Goal: Information Seeking & Learning: Learn about a topic

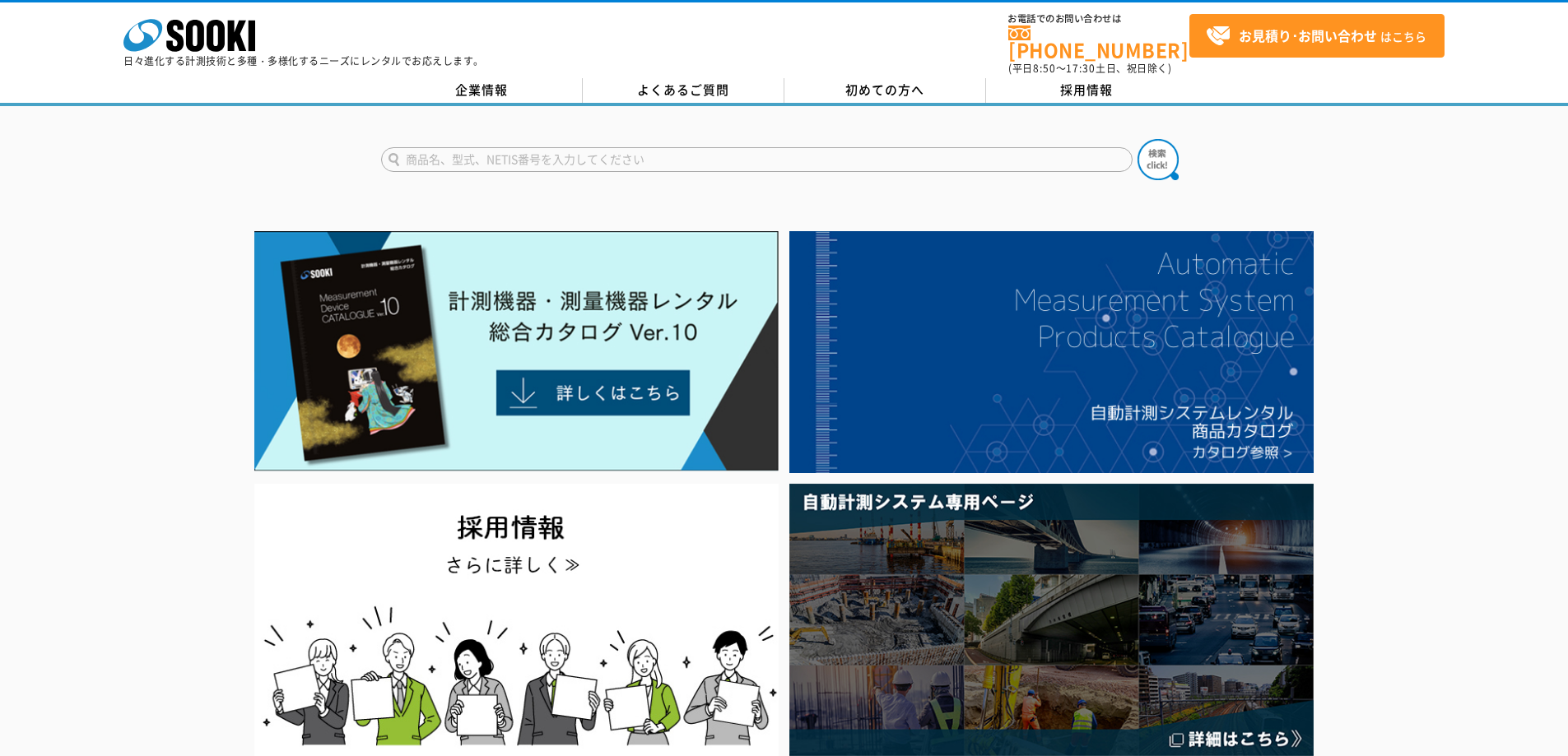
click at [605, 148] on input "text" at bounding box center [757, 160] width 751 height 25
type input "RI"
click at [1138, 139] on button at bounding box center [1159, 160] width 42 height 42
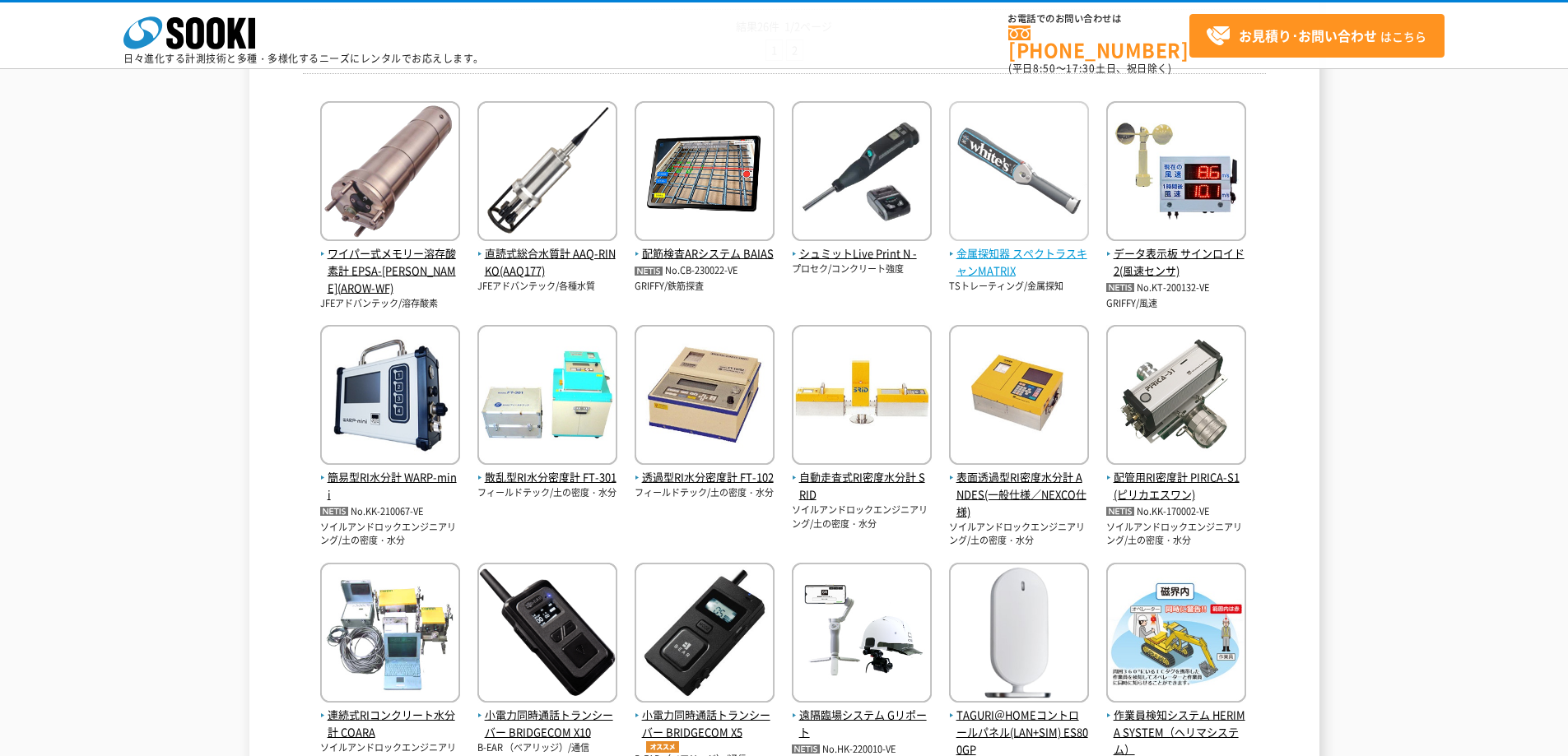
scroll to position [329, 0]
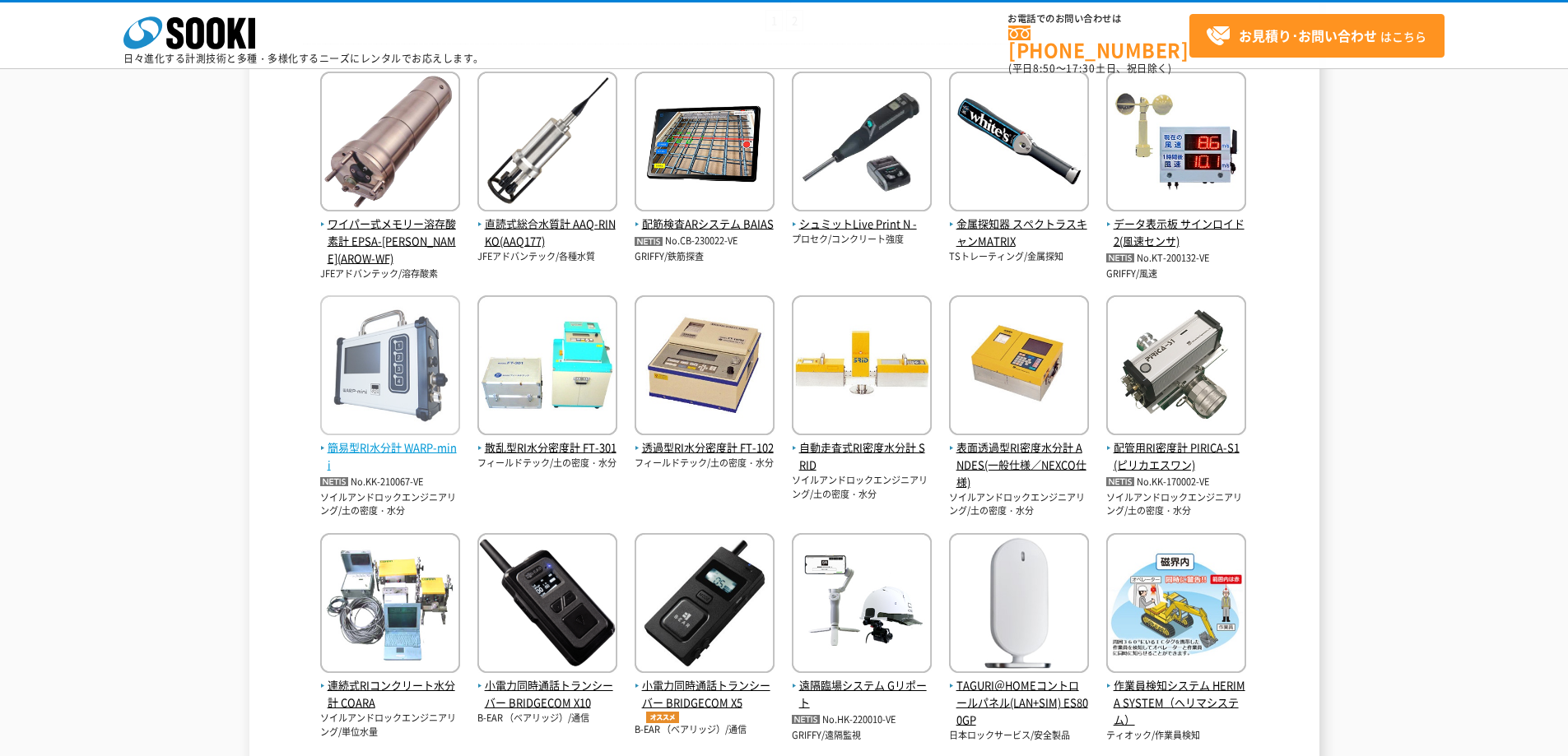
click at [406, 365] on img at bounding box center [390, 367] width 140 height 144
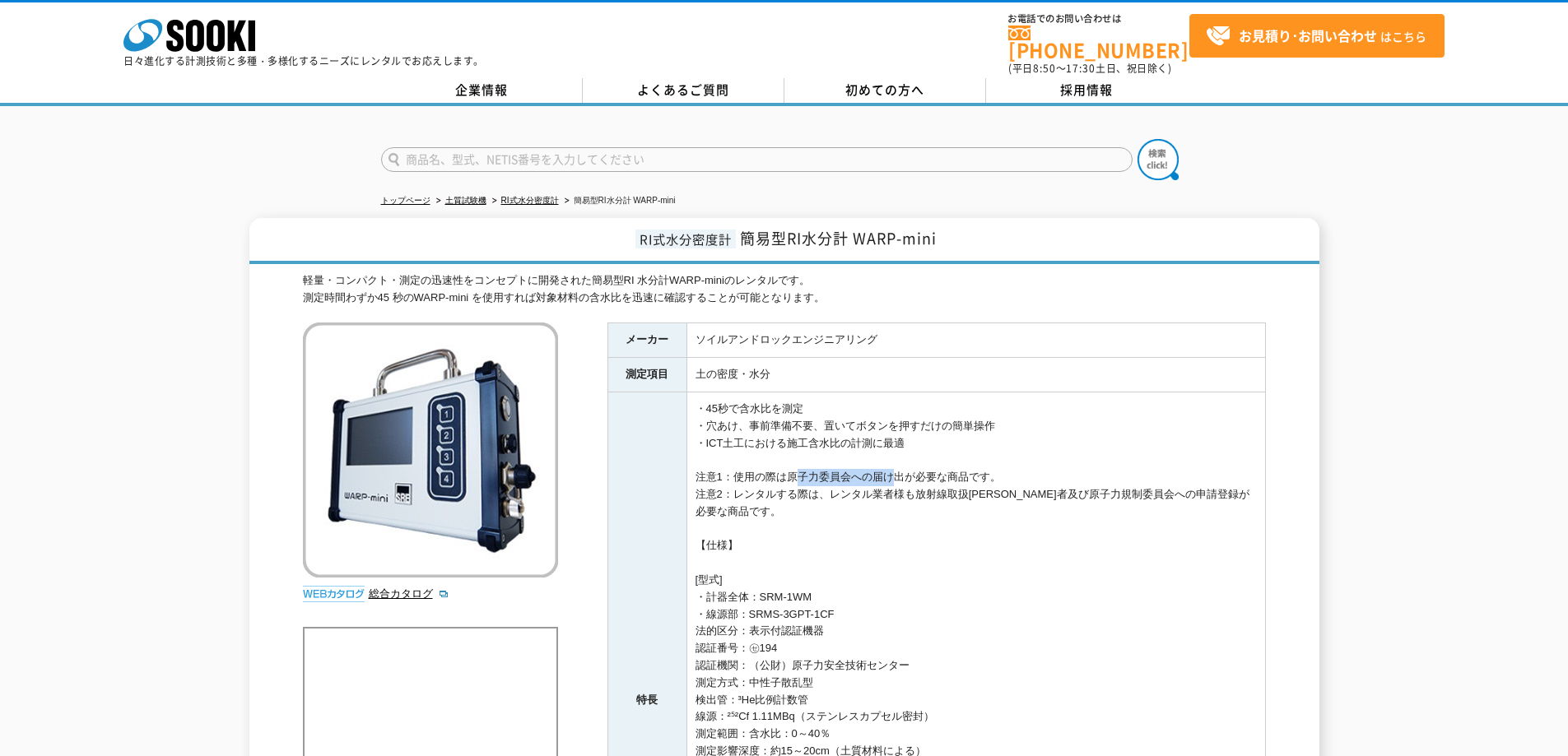
drag, startPoint x: 791, startPoint y: 466, endPoint x: 879, endPoint y: 468, distance: 88.0
click at [879, 468] on td "・45秒で含水比を測定 ・穴あけ、事前準備不要、置いてボタンを押すだけの簡単操作 ・ICT土工における施工含水比の計測に最適 注意1：使用の際は原子力委員会へ…" at bounding box center [976, 701] width 579 height 616
click at [1096, 408] on td "・45秒で含水比を測定 ・穴あけ、事前準備不要、置いてボタンを押すだけの簡単操作 ・ICT土工における施工含水比の計測に最適 注意1：使用の際は原子力委員会へ…" at bounding box center [976, 701] width 579 height 616
drag, startPoint x: 736, startPoint y: 488, endPoint x: 713, endPoint y: 504, distance: 28.0
click at [713, 504] on td "・45秒で含水比を測定 ・穴あけ、事前準備不要、置いてボタンを押すだけの簡単操作 ・ICT土工における施工含水比の計測に最適 注意1：使用の際は原子力委員会へ…" at bounding box center [976, 701] width 579 height 616
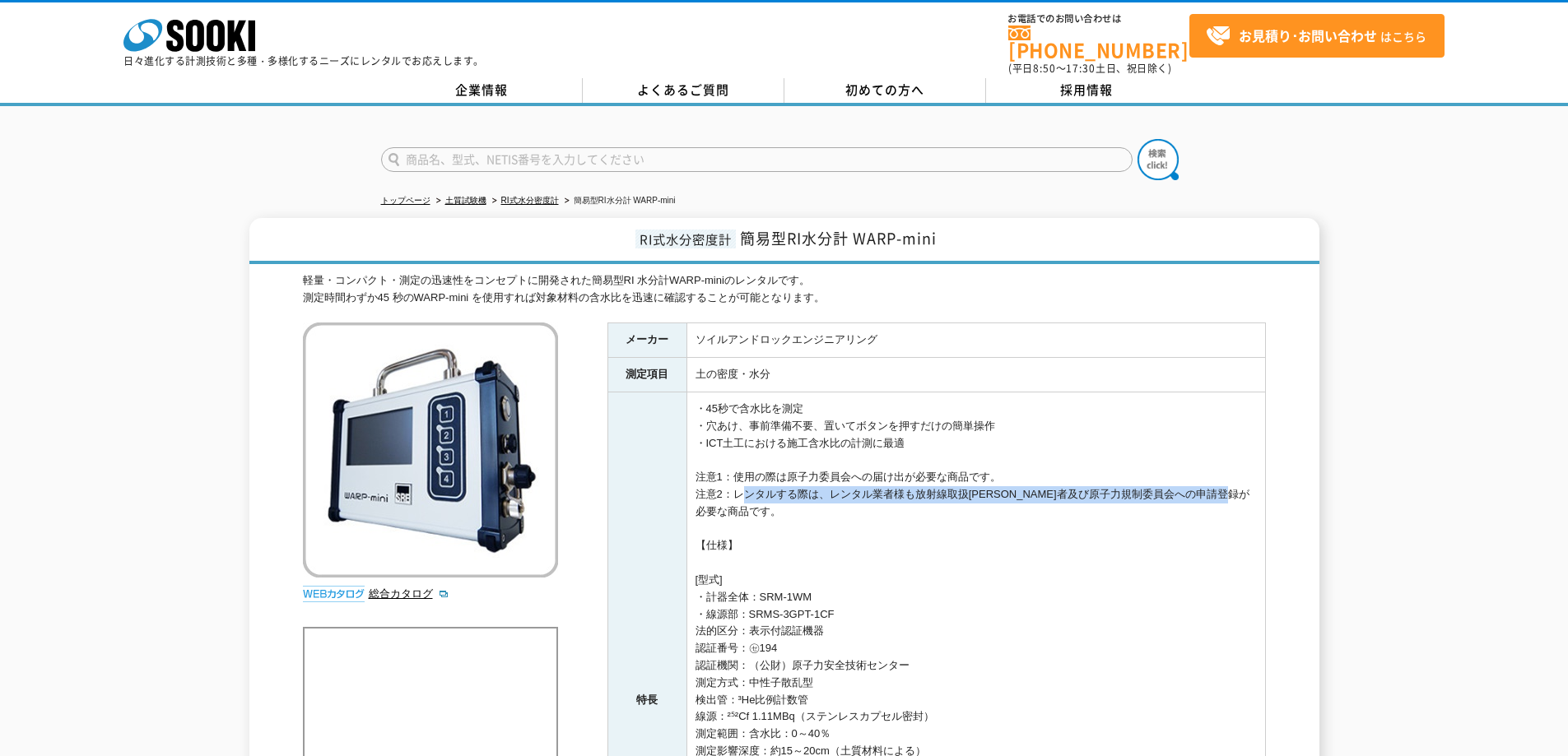
click at [727, 498] on td "・45秒で含水比を測定 ・穴あけ、事前準備不要、置いてボタンを押すだけの簡単操作 ・ICT土工における施工含水比の計測に最適 注意1：使用の際は原子力委員会へ…" at bounding box center [976, 701] width 579 height 616
drag, startPoint x: 732, startPoint y: 485, endPoint x: 748, endPoint y: 505, distance: 25.6
click at [748, 505] on td "・45秒で含水比を測定 ・穴あけ、事前準備不要、置いてボタンを押すだけの簡単操作 ・ICT土工における施工含水比の計測に最適 注意1：使用の際は原子力委員会へ…" at bounding box center [976, 701] width 579 height 616
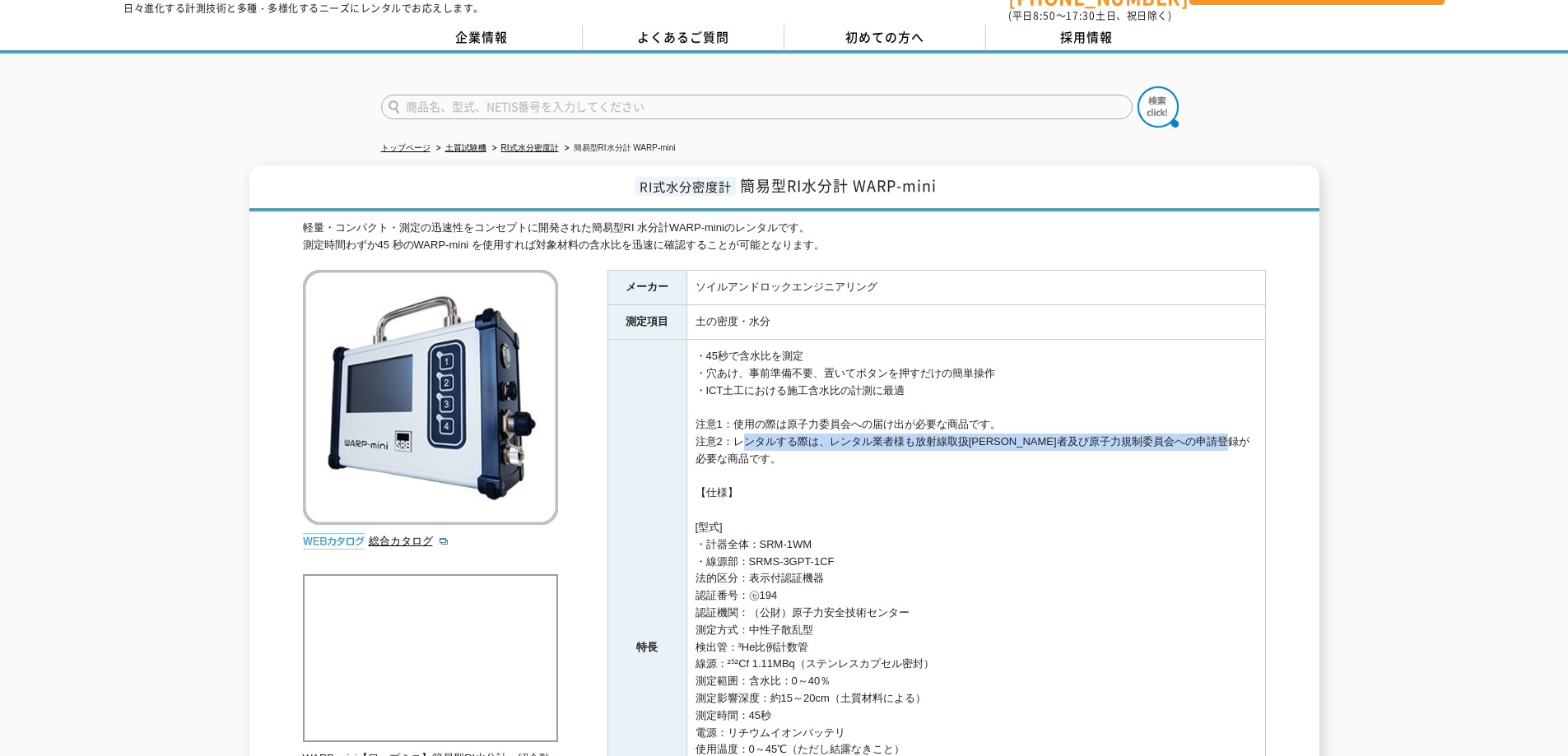
scroll to position [82, 0]
